Goal: Task Accomplishment & Management: Manage account settings

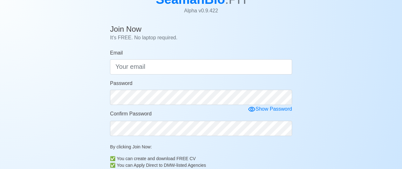
scroll to position [51, 0]
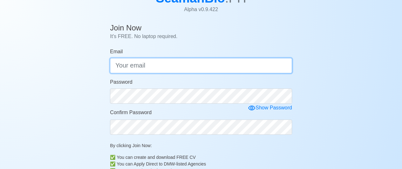
click at [162, 63] on input "Email" at bounding box center [201, 65] width 182 height 15
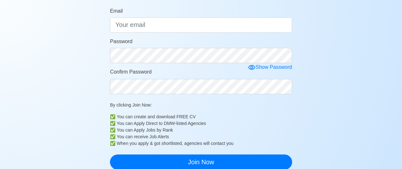
scroll to position [89, 0]
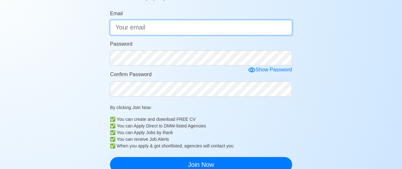
click at [155, 33] on input "Email" at bounding box center [201, 27] width 182 height 15
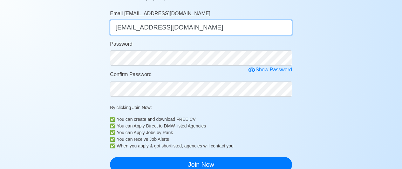
type input "[EMAIL_ADDRESS][DOMAIN_NAME]"
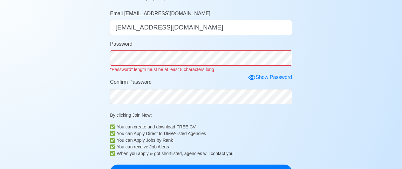
click at [254, 66] on form "Email [EMAIL_ADDRESS][DOMAIN_NAME] [EMAIL_ADDRESS][DOMAIN_NAME] Password "Passw…" at bounding box center [201, 95] width 182 height 170
click at [251, 74] on icon at bounding box center [252, 78] width 8 height 8
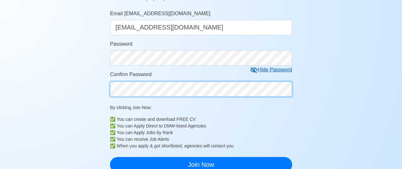
click at [125, 100] on form "Email [EMAIL_ADDRESS][DOMAIN_NAME] [EMAIL_ADDRESS][DOMAIN_NAME] Password Hide P…" at bounding box center [201, 91] width 182 height 163
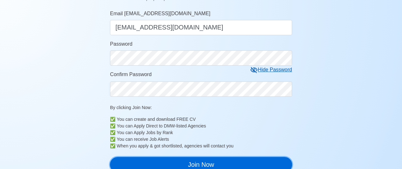
click at [155, 164] on button "Join Now" at bounding box center [201, 164] width 182 height 15
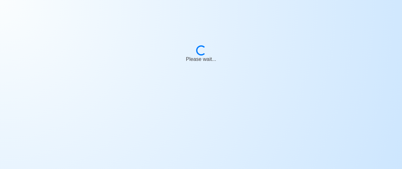
scroll to position [8, 0]
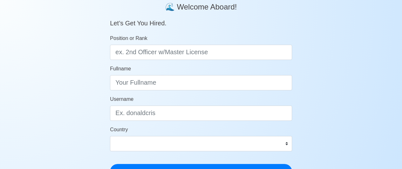
scroll to position [57, 0]
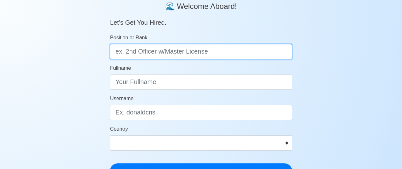
click at [218, 52] on input "Position or Rank" at bounding box center [201, 51] width 182 height 15
type input "Ordinary Seaman"
click at [110, 163] on button "Next" at bounding box center [201, 170] width 182 height 15
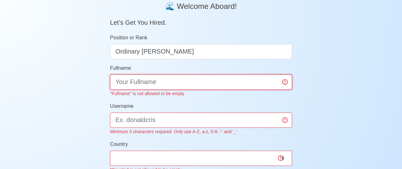
click at [171, 82] on input "Fullname" at bounding box center [201, 82] width 182 height 15
type input "s"
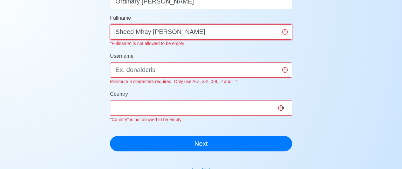
scroll to position [105, 0]
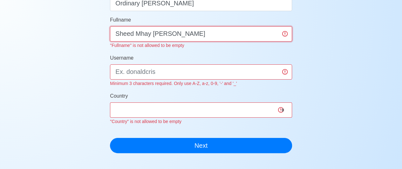
type input "Sheed Mhay Q. Manata"
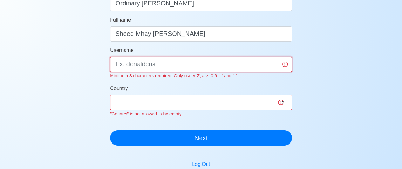
click at [201, 75] on div "Username Minimum 3 characters required. Only use A-Z, a-z, 0-9, '-' and '_'" at bounding box center [201, 63] width 182 height 33
type input "Manatasheedmhay@12"
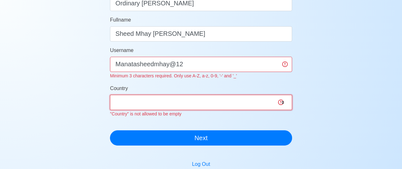
click at [173, 105] on select "Afghanistan Åland Islands Albania Algeria American Samoa Andorra Angola Anguill…" at bounding box center [201, 102] width 182 height 15
select select "PH"
click at [110, 95] on select "Afghanistan Åland Islands Albania Algeria American Samoa Andorra Angola Anguill…" at bounding box center [201, 102] width 182 height 15
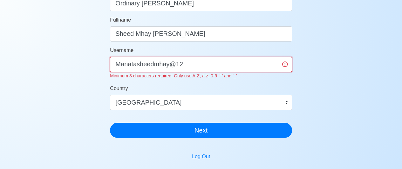
click at [196, 65] on input "Manatasheedmhay@12" at bounding box center [201, 64] width 182 height 15
click at [284, 64] on input "Manatasheedmhay@12" at bounding box center [201, 64] width 182 height 15
type input "M"
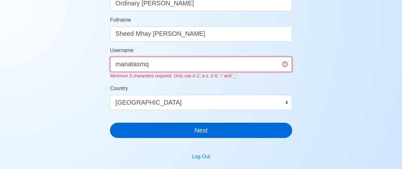
type input "manatasmq"
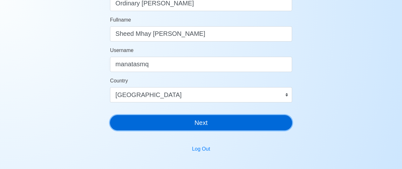
click at [216, 129] on button "Next" at bounding box center [201, 122] width 182 height 15
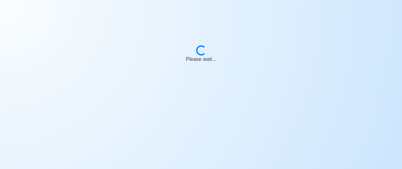
scroll to position [8, 0]
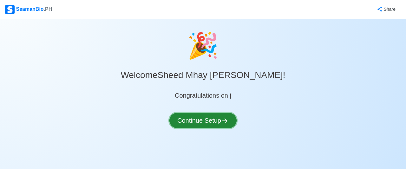
click at [210, 122] on button "Continue Setup" at bounding box center [203, 120] width 67 height 15
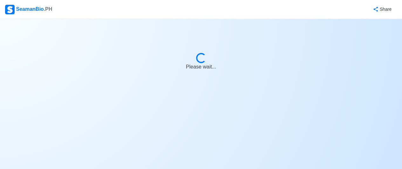
select select "Visible for Hiring"
select select "PH"
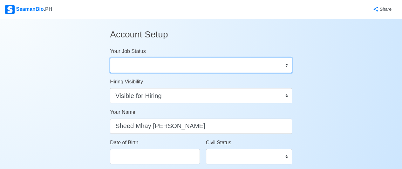
click at [210, 66] on select "Onboard Actively Looking for Job Not Looking for Job" at bounding box center [201, 65] width 182 height 15
select select "Actively Looking for Job"
click at [110, 58] on select "Onboard Actively Looking for Job Not Looking for Job" at bounding box center [201, 65] width 182 height 15
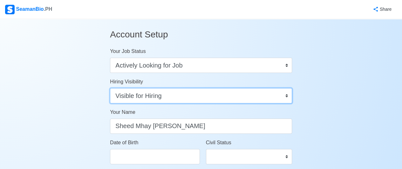
click at [220, 96] on select "Visible for Hiring Not Visible for Hiring" at bounding box center [201, 95] width 182 height 15
click at [110, 88] on select "Visible for Hiring Not Visible for Hiring" at bounding box center [201, 95] width 182 height 15
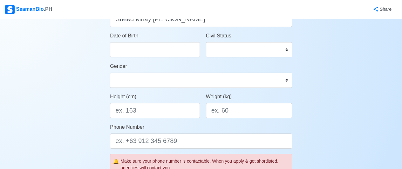
scroll to position [105, 0]
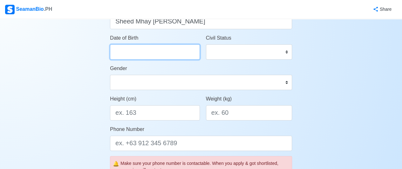
click at [170, 50] on input "Date of Birth" at bounding box center [155, 51] width 90 height 15
select select "****"
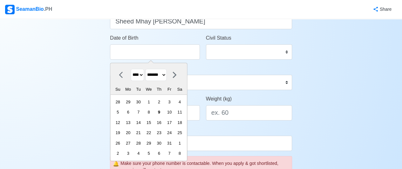
click at [154, 76] on select "******* ******** ***** ***** *** **** **** ****** ********* ******* ******** **…" at bounding box center [155, 75] width 21 height 12
select select "***"
click at [147, 69] on select "******* ******** ***** ***** *** **** **** ****** ********* ******* ******** **…" at bounding box center [155, 75] width 21 height 12
click at [131, 121] on div "12" at bounding box center [128, 122] width 9 height 9
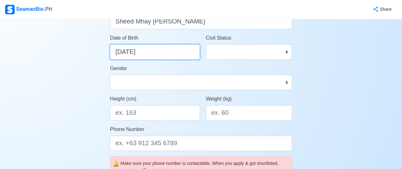
type input "05/12/1997"
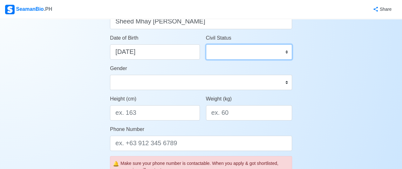
click at [241, 50] on select "Single Married Widowed Separated" at bounding box center [249, 51] width 86 height 15
select select "Single"
click at [206, 44] on select "Single Married Widowed Separated" at bounding box center [249, 51] width 86 height 15
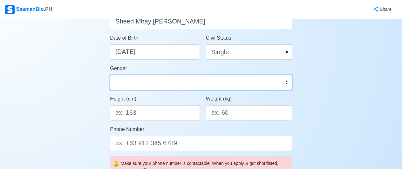
click at [154, 84] on select "Male Female" at bounding box center [201, 82] width 182 height 15
select select "Female"
click at [110, 75] on select "Male Female" at bounding box center [201, 82] width 182 height 15
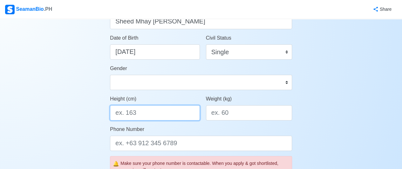
click at [149, 116] on input "Height (cm)" at bounding box center [155, 112] width 90 height 15
